Goal: Find specific page/section: Find specific page/section

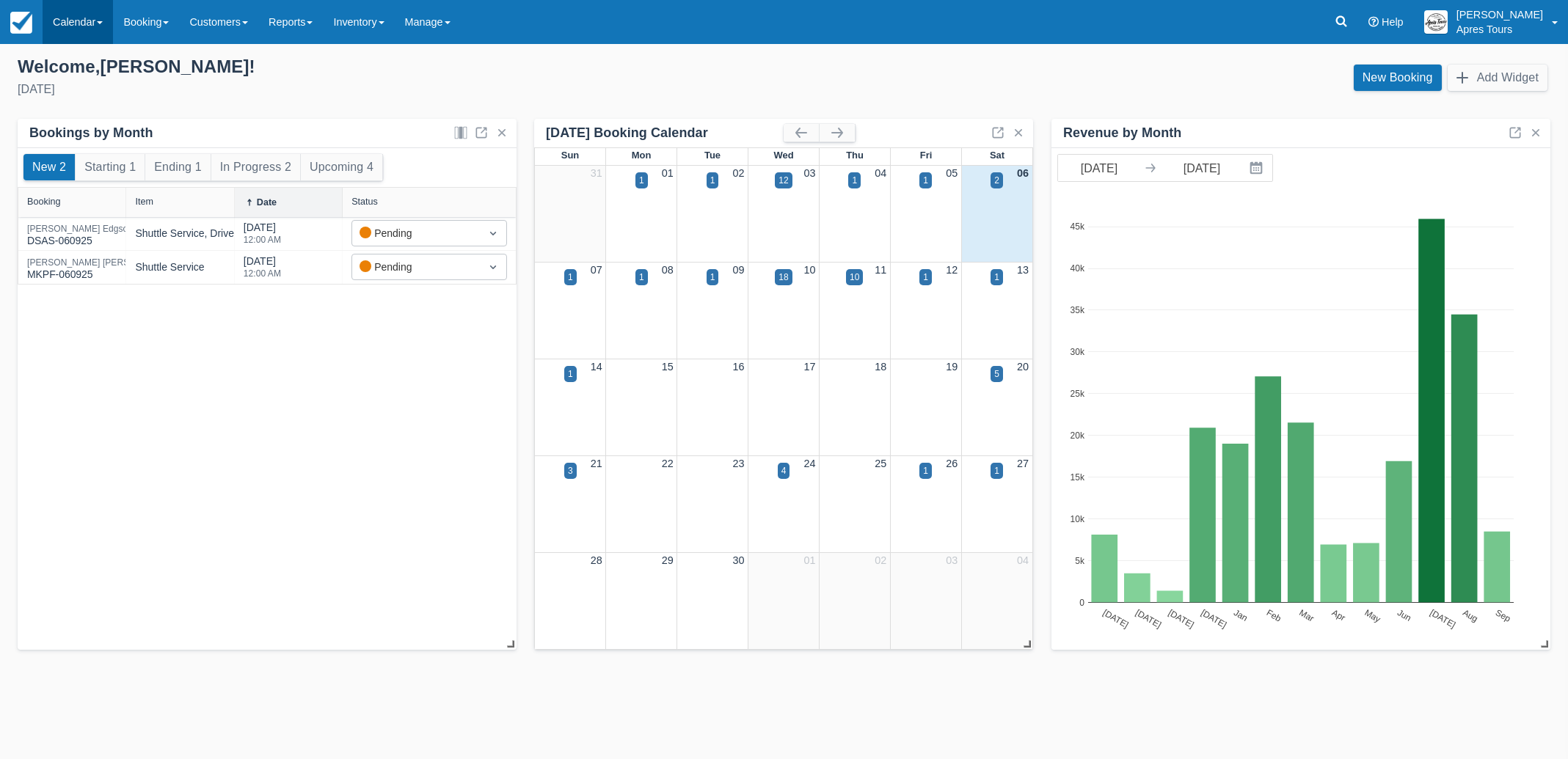
click at [72, 19] on link "Calendar" at bounding box center [78, 22] width 70 height 44
click at [85, 133] on link "Month" at bounding box center [101, 138] width 116 height 31
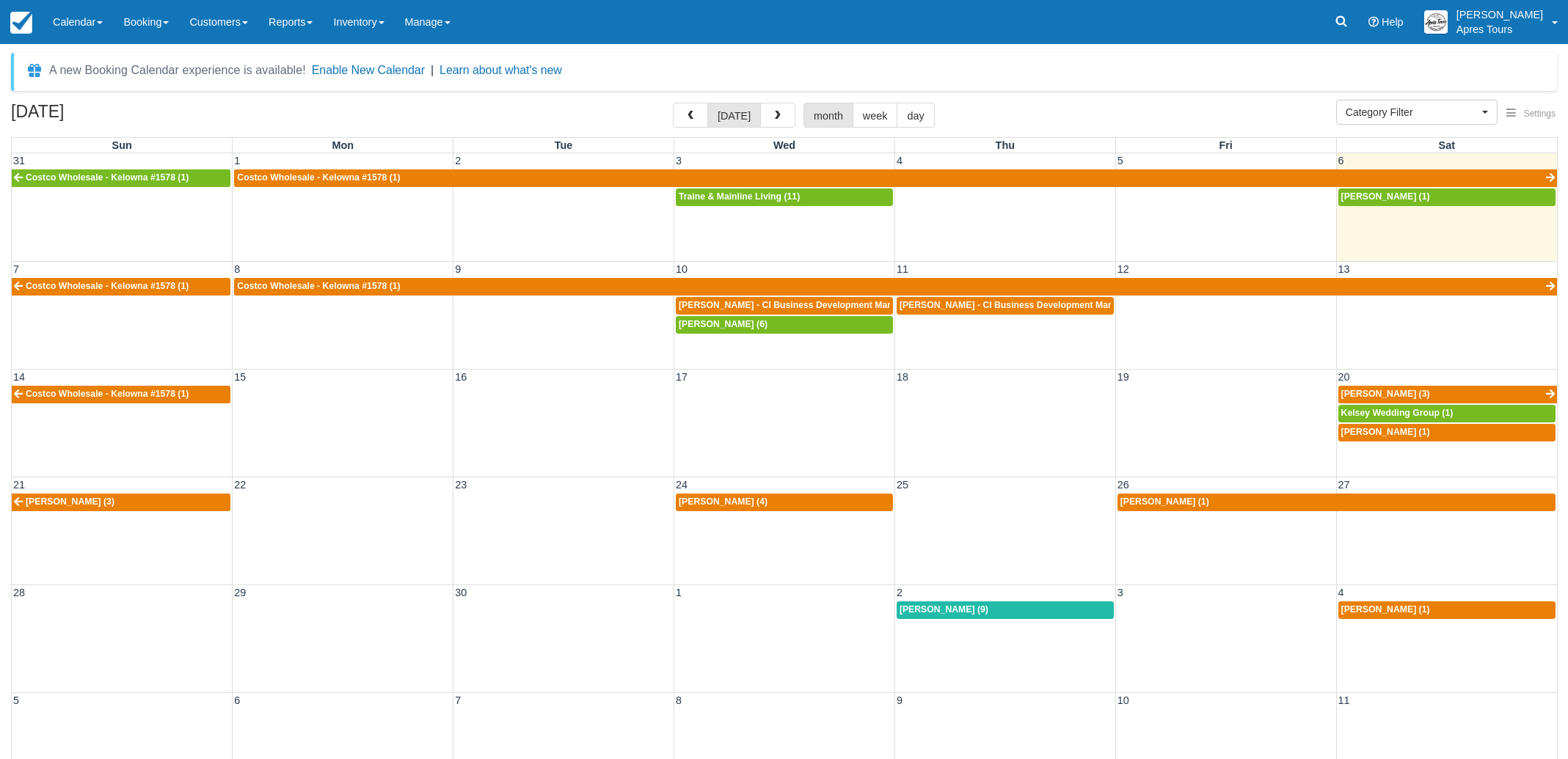
select select
click at [785, 306] on span "Adam Webster - CI Business Development Manager (11)" at bounding box center [805, 305] width 252 height 10
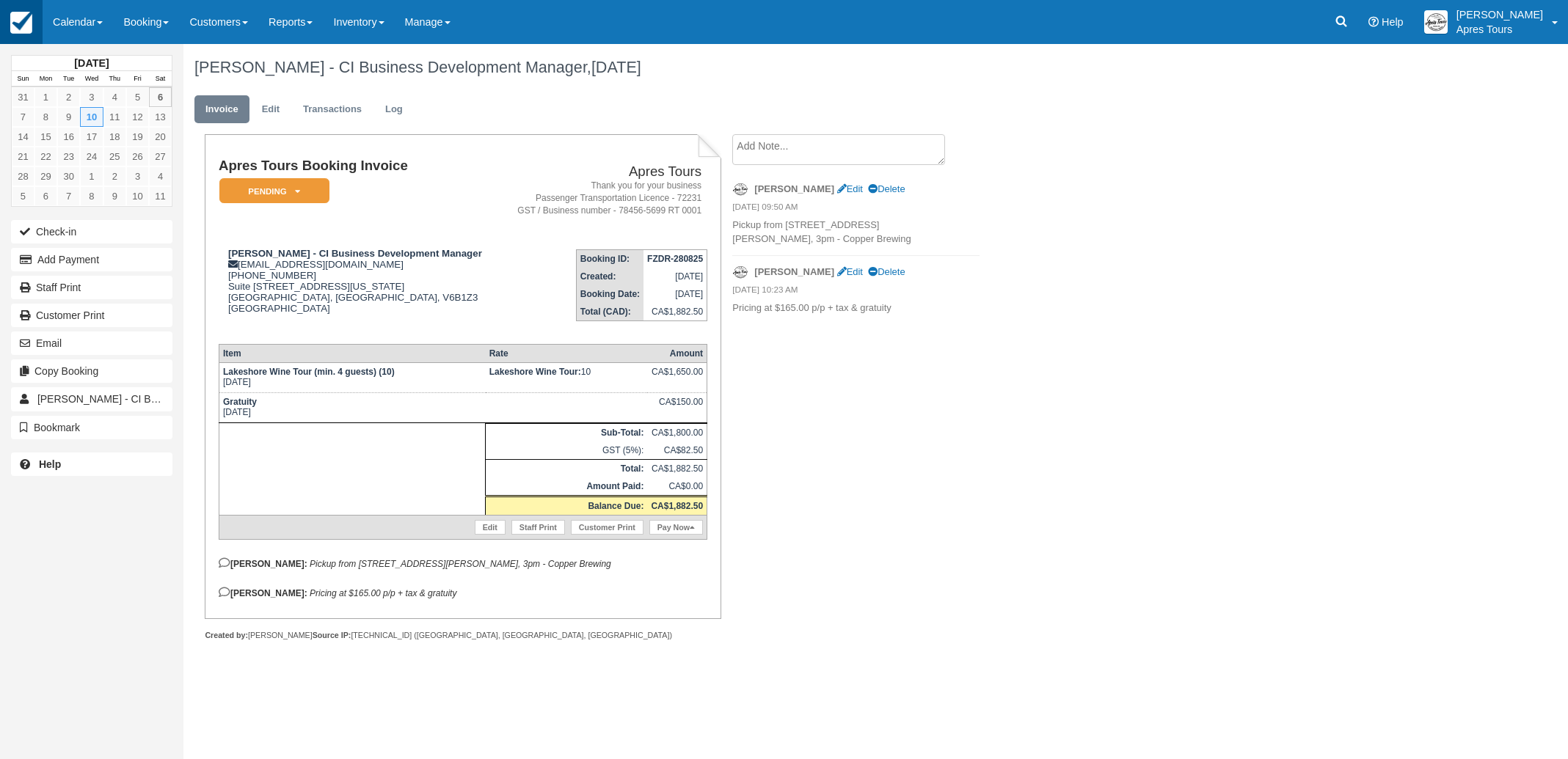
click at [21, 22] on img at bounding box center [21, 23] width 22 height 22
